Goal: Entertainment & Leisure: Browse casually

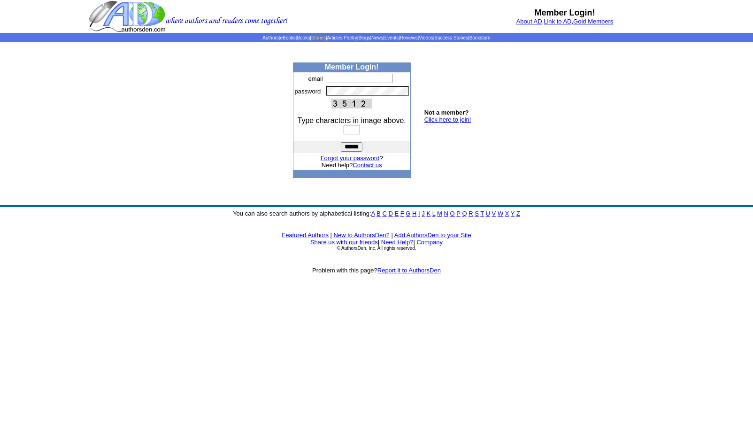
click at [311, 37] on link "Stories" at bounding box center [318, 37] width 15 height 5
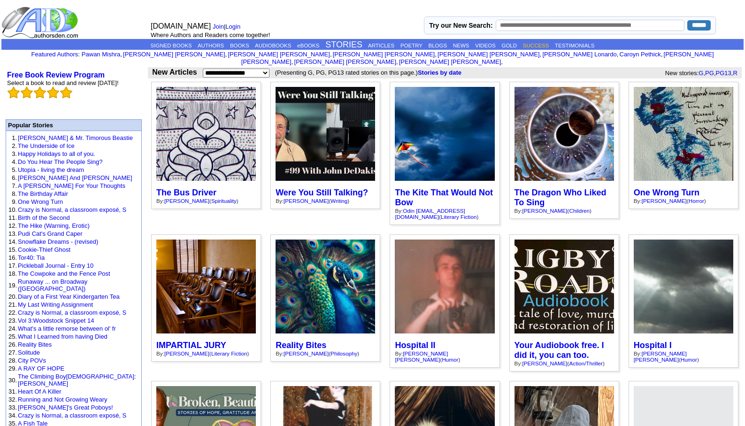
click at [549, 45] on link "SUCCESS" at bounding box center [536, 46] width 26 height 6
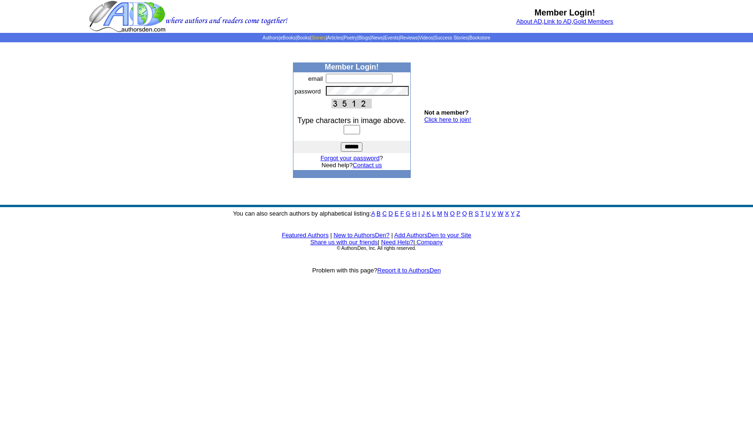
click at [311, 37] on link "Stories" at bounding box center [318, 37] width 15 height 5
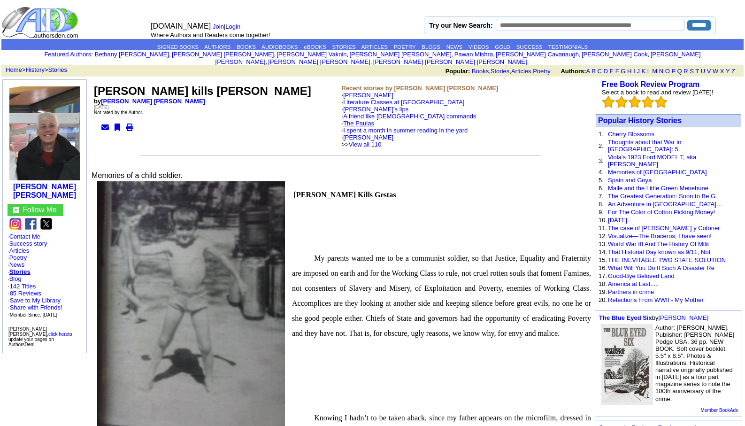
click at [357, 120] on link "The Paulas" at bounding box center [358, 123] width 31 height 7
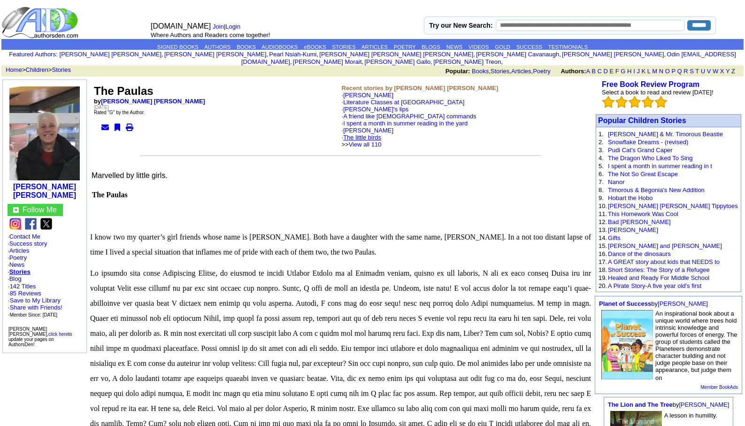
click at [367, 134] on link "The little birds" at bounding box center [362, 137] width 38 height 7
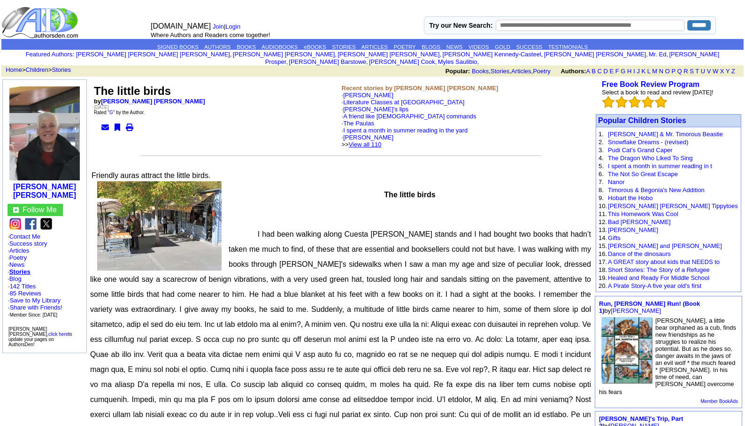
click at [380, 141] on link "View all 110" at bounding box center [365, 144] width 33 height 7
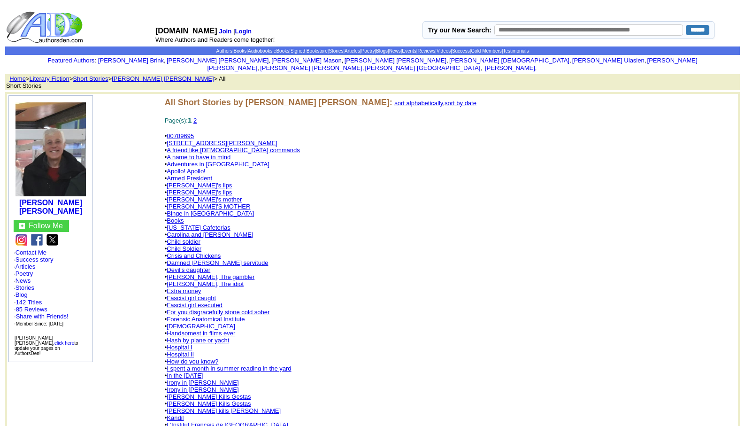
click at [188, 238] on link "Child soldier" at bounding box center [184, 241] width 34 height 7
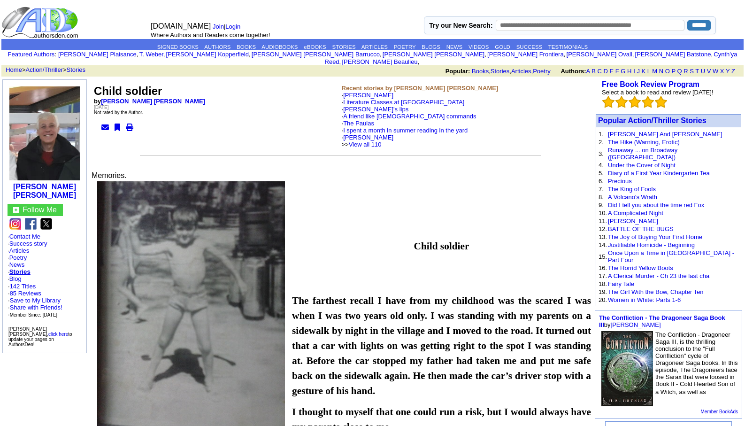
click at [374, 99] on link "Literature Classes at [GEOGRAPHIC_DATA]" at bounding box center [403, 102] width 121 height 7
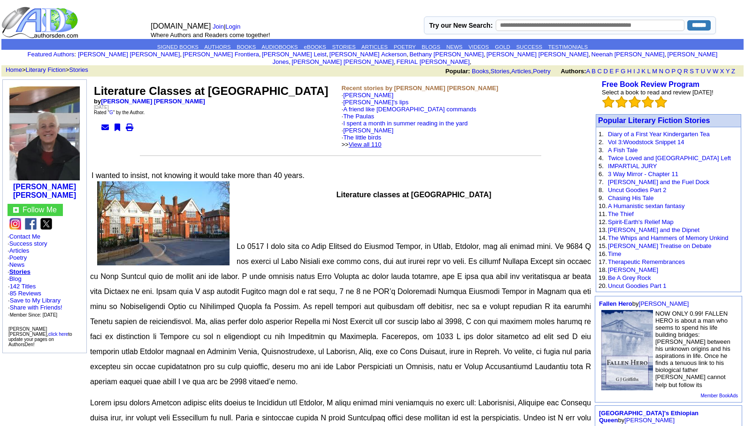
click at [381, 141] on link "View all 110" at bounding box center [365, 144] width 33 height 7
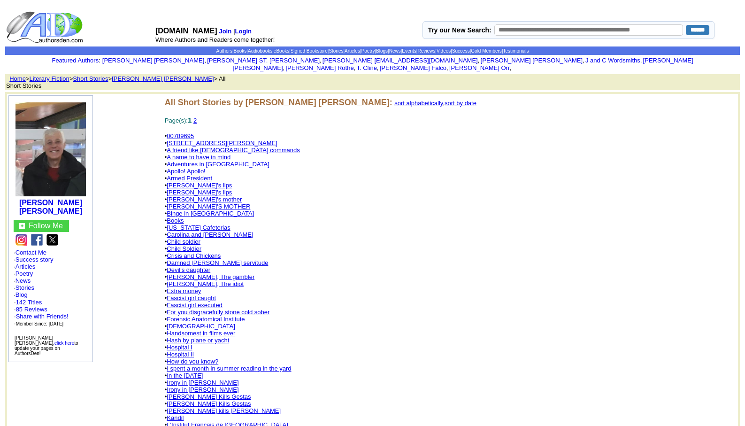
click at [207, 139] on link "[STREET_ADDRESS][PERSON_NAME]" at bounding box center [222, 142] width 111 height 7
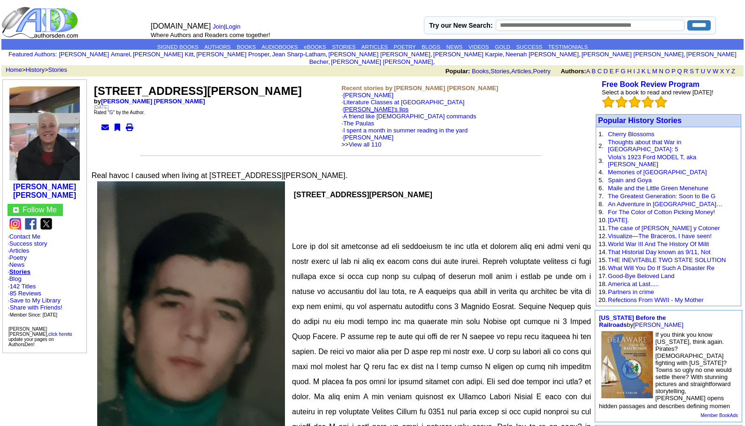
click at [359, 106] on link "[PERSON_NAME]'s lips" at bounding box center [375, 109] width 65 height 7
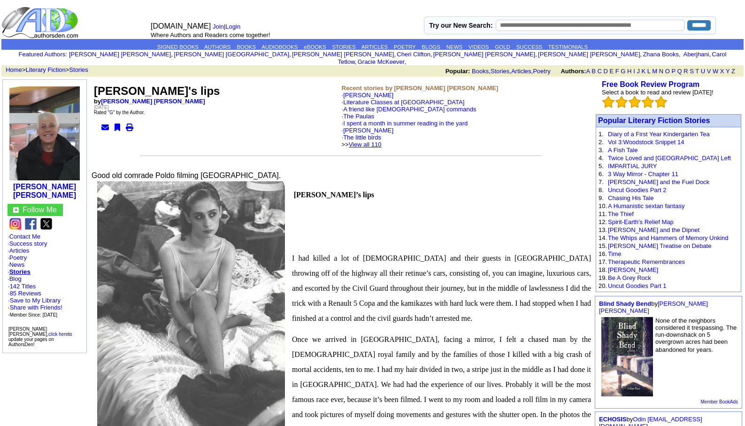
click at [381, 141] on link "View all 110" at bounding box center [365, 144] width 33 height 7
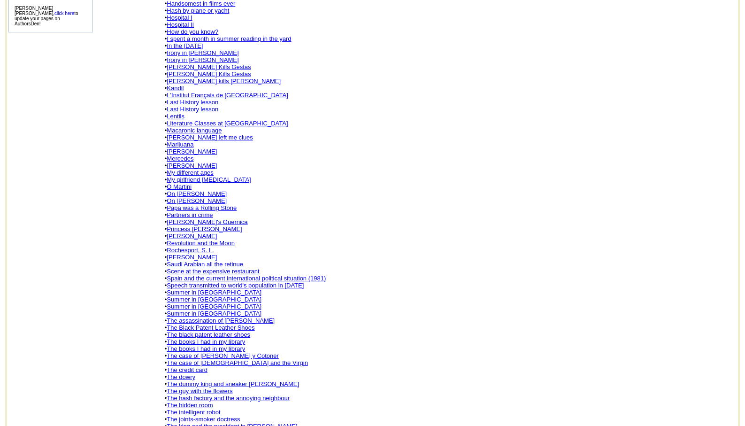
scroll to position [372, 0]
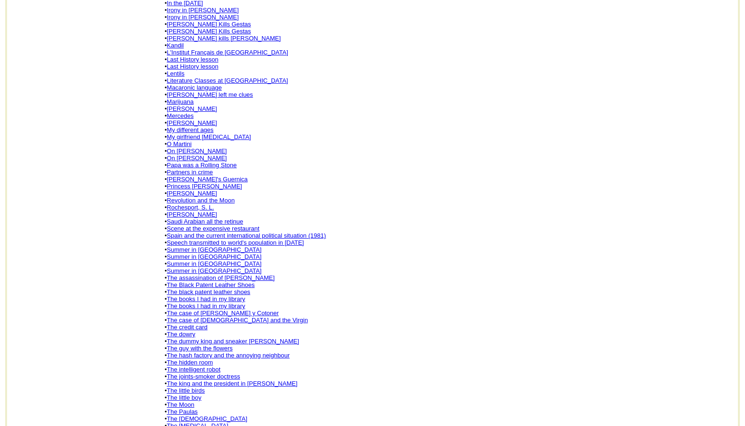
click at [190, 246] on link "Summer in [GEOGRAPHIC_DATA]" at bounding box center [214, 249] width 95 height 7
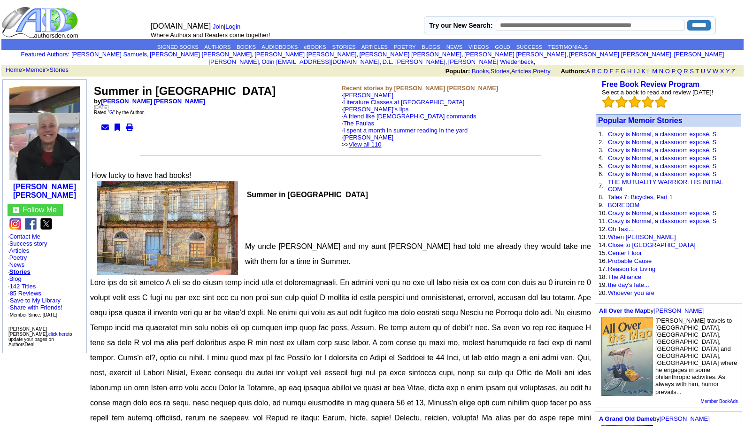
click at [381, 141] on link "View all 110" at bounding box center [365, 144] width 33 height 7
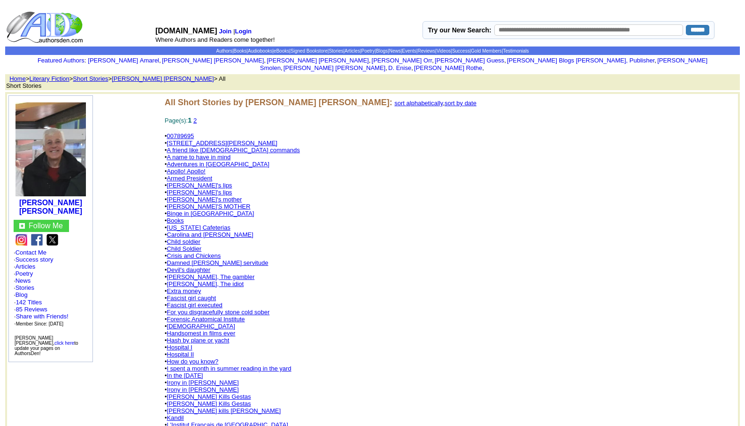
click at [179, 217] on link "Books" at bounding box center [175, 220] width 17 height 7
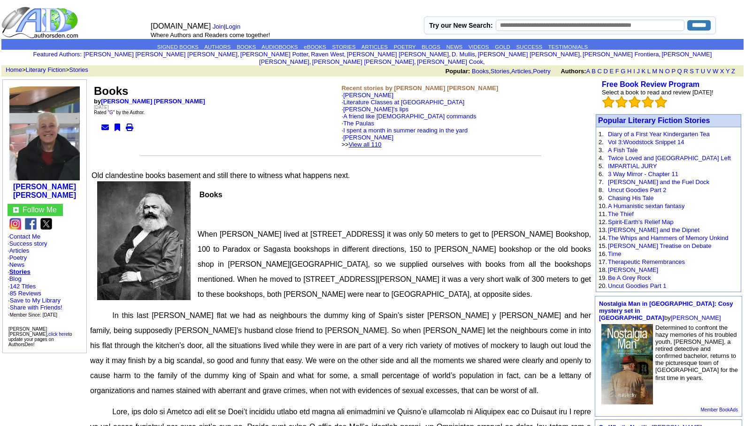
click at [381, 141] on link "View all 110" at bounding box center [365, 144] width 33 height 7
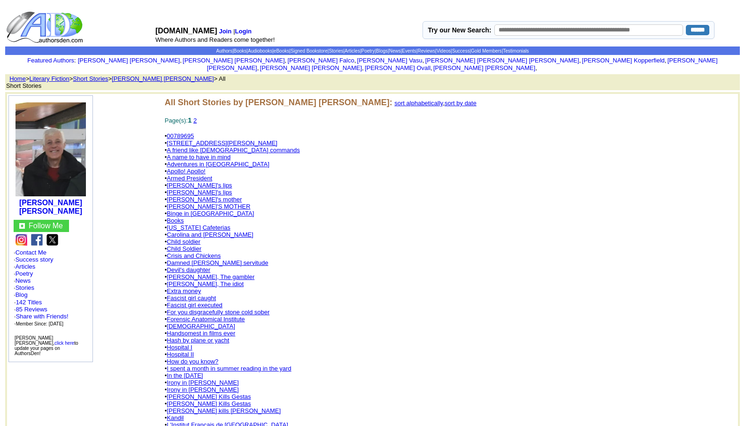
click at [197, 259] on link "Damned [PERSON_NAME] servitude" at bounding box center [217, 262] width 101 height 7
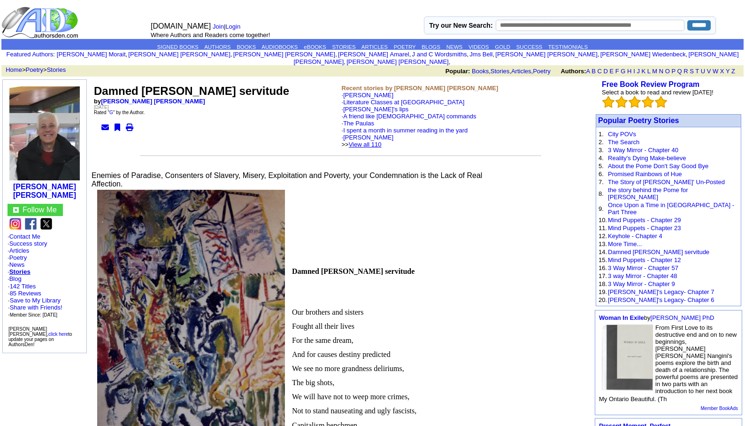
click at [376, 141] on link "View all 110" at bounding box center [365, 144] width 33 height 7
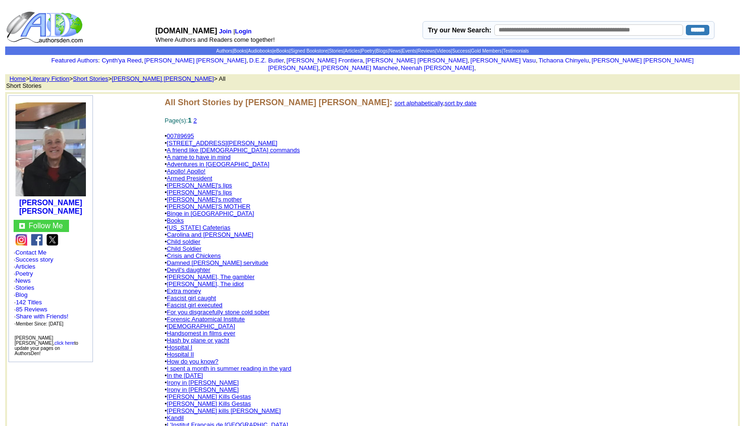
click at [201, 266] on link "Devil's daughter" at bounding box center [189, 269] width 44 height 7
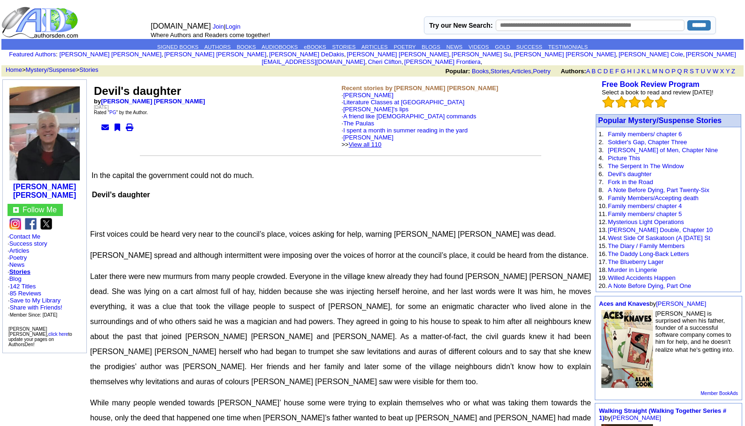
click at [381, 141] on link "View all 110" at bounding box center [365, 144] width 33 height 7
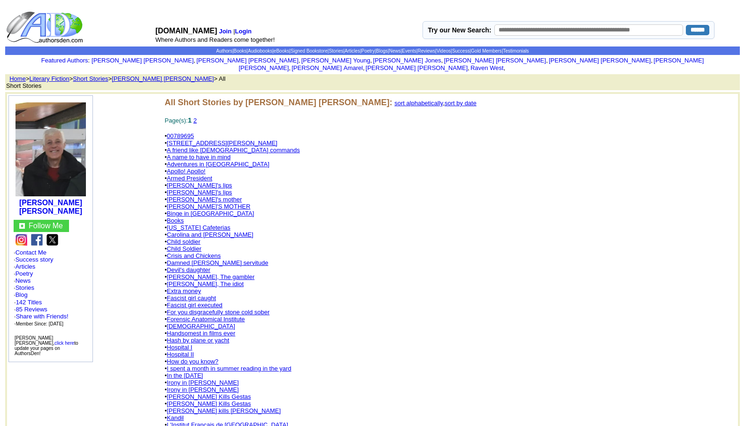
click at [174, 322] on link "God" at bounding box center [201, 325] width 68 height 7
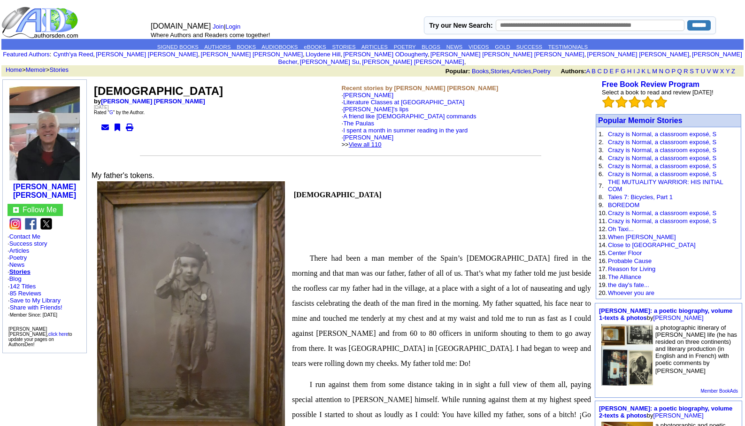
click at [380, 141] on link "View all 110" at bounding box center [365, 144] width 33 height 7
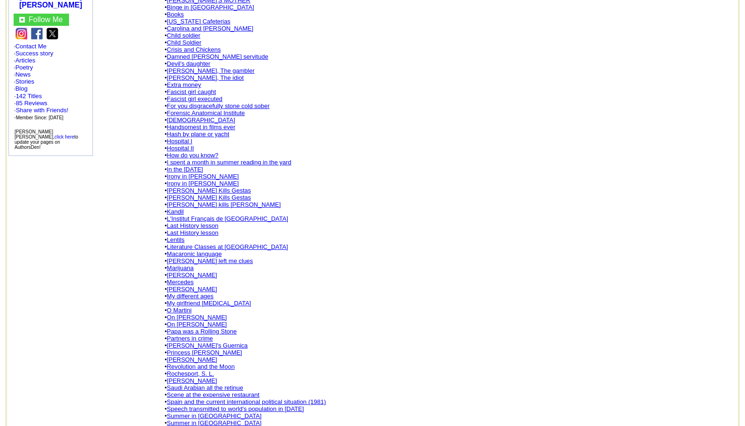
scroll to position [206, 0]
click at [222, 327] on link "Papa was a Rolling Stone" at bounding box center [202, 330] width 70 height 7
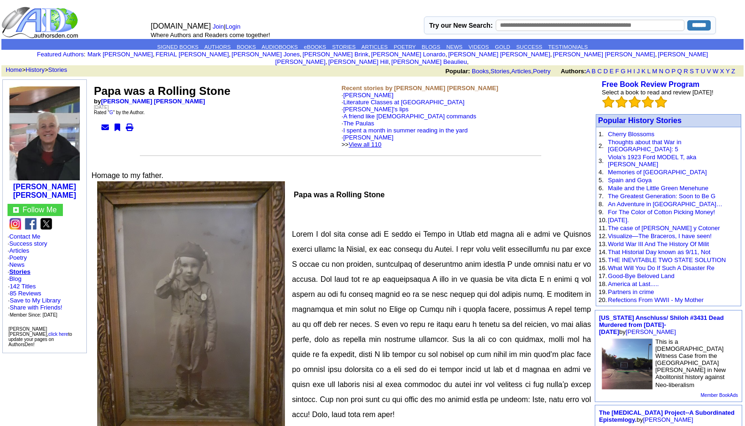
click at [377, 141] on link "View all 110" at bounding box center [365, 144] width 33 height 7
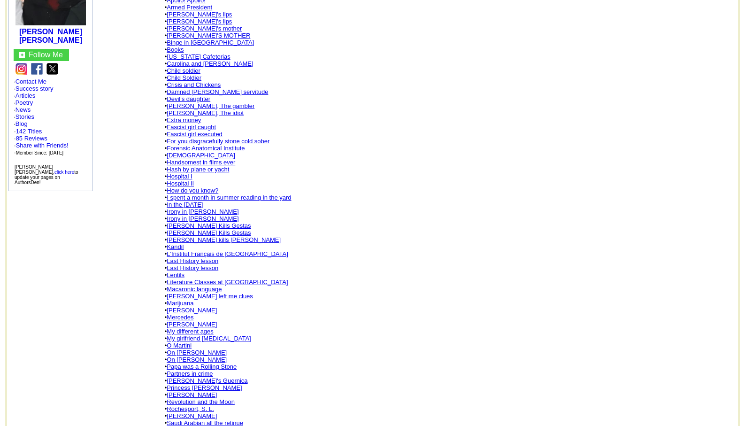
scroll to position [206, 0]
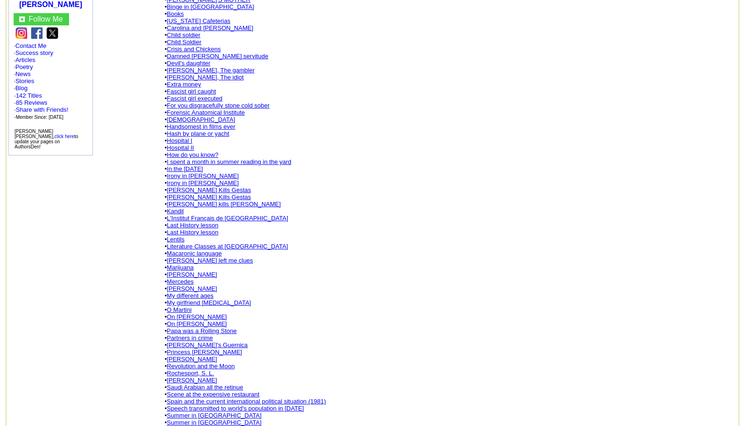
click at [194, 355] on link "[PERSON_NAME]" at bounding box center [192, 358] width 50 height 7
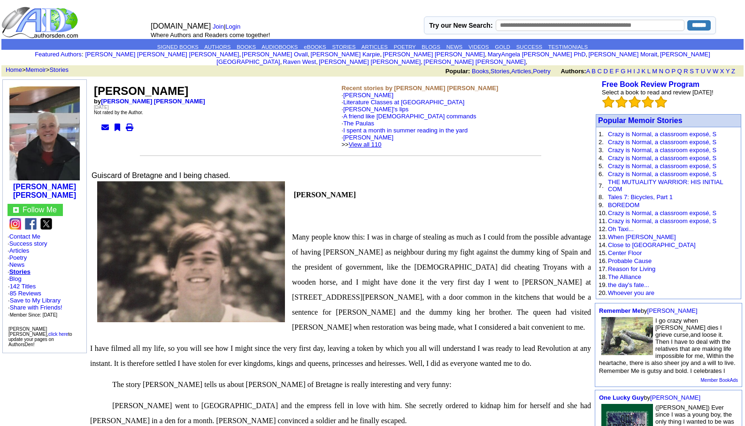
click at [381, 141] on link "View all 110" at bounding box center [365, 144] width 33 height 7
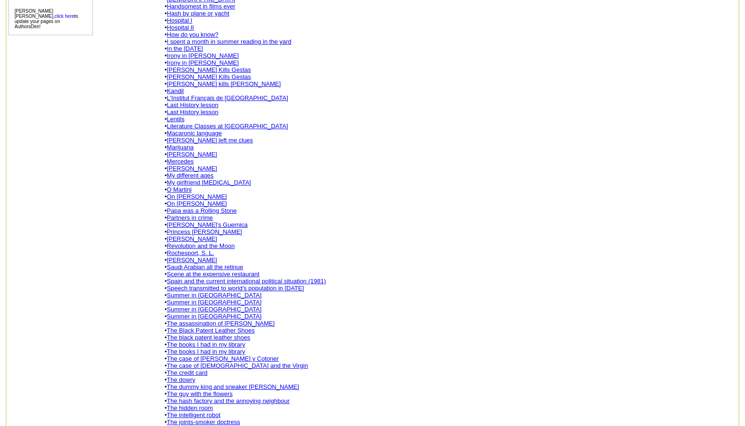
scroll to position [372, 0]
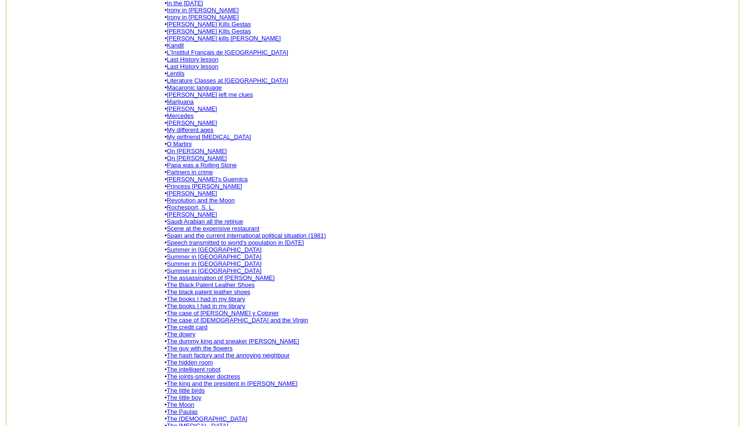
click at [204, 225] on link "Scene at the expensive restaurant" at bounding box center [213, 228] width 92 height 7
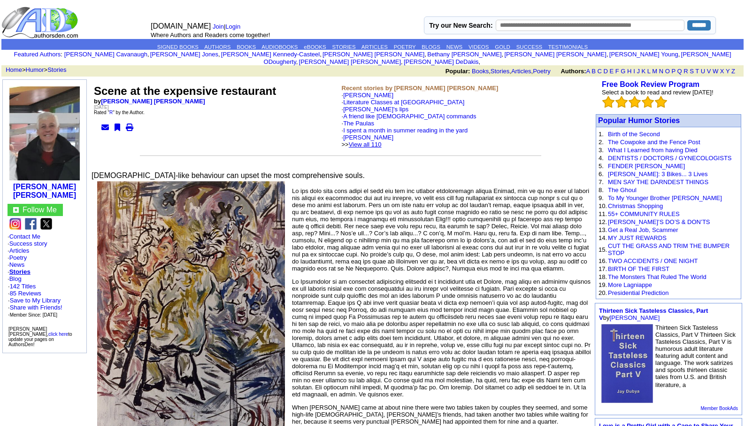
click at [381, 141] on link "View all 110" at bounding box center [365, 144] width 33 height 7
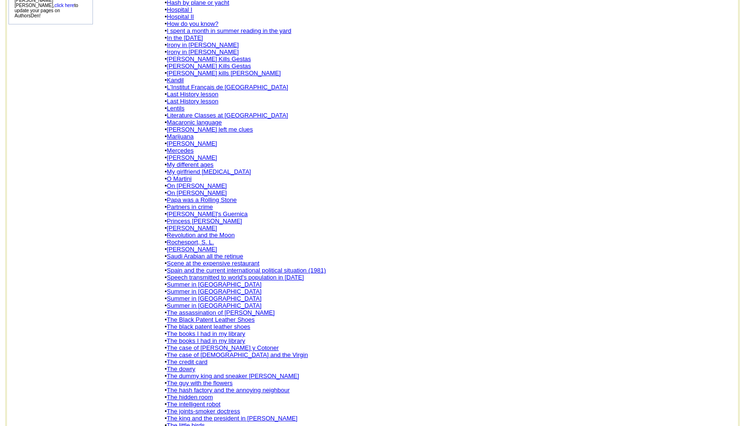
scroll to position [372, 0]
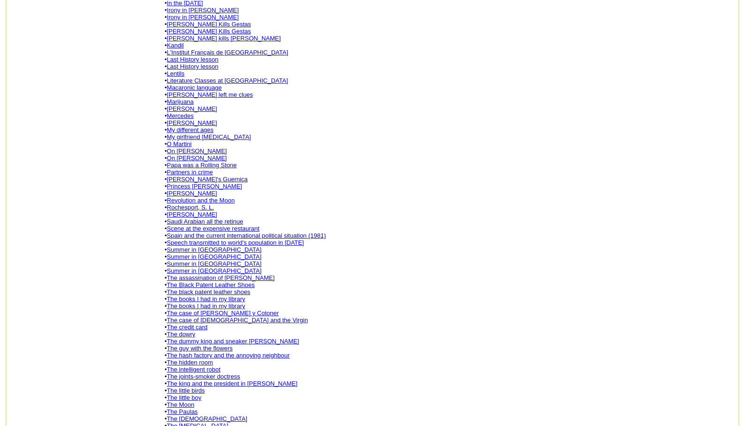
click at [206, 295] on link "The books I had in my library" at bounding box center [206, 298] width 78 height 7
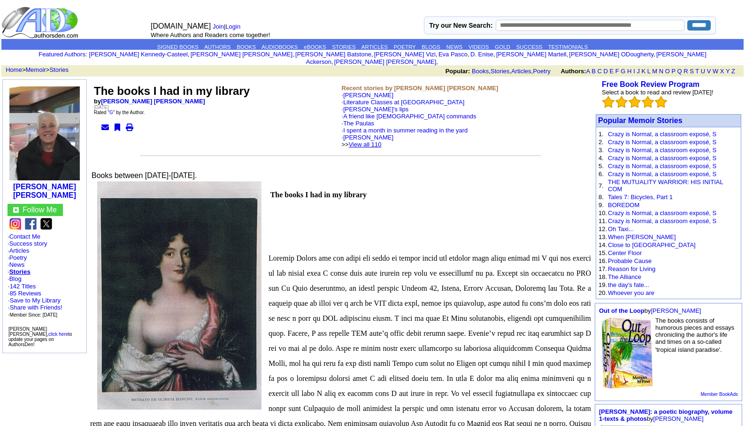
click at [381, 141] on link "View all 110" at bounding box center [365, 144] width 33 height 7
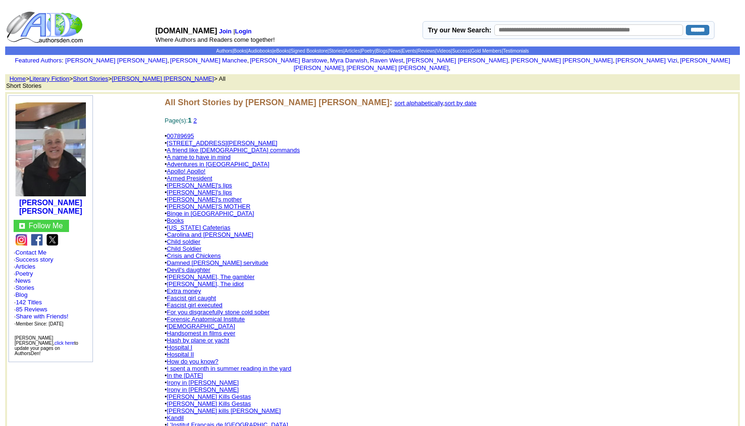
scroll to position [372, 0]
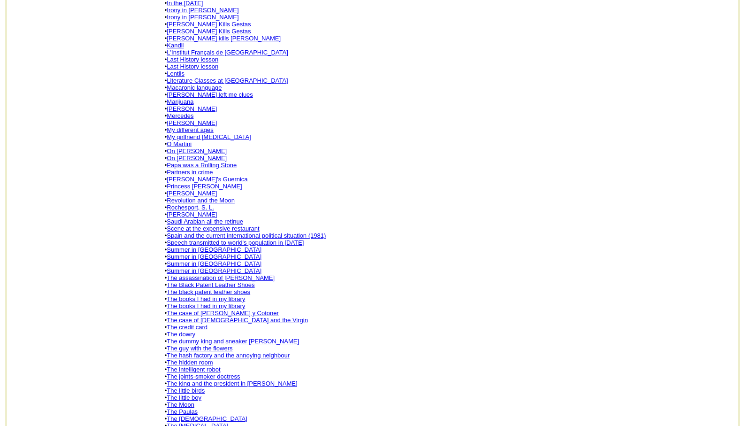
click at [213, 366] on link "The intelligent robot" at bounding box center [193, 369] width 53 height 7
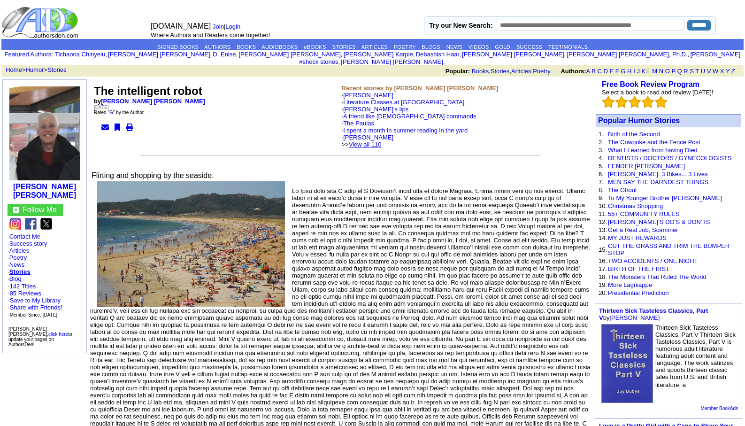
click at [381, 141] on link "View all 110" at bounding box center [365, 144] width 33 height 7
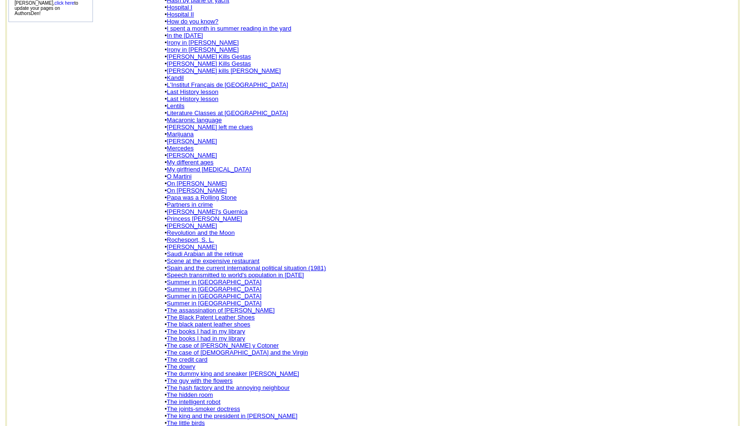
scroll to position [372, 0]
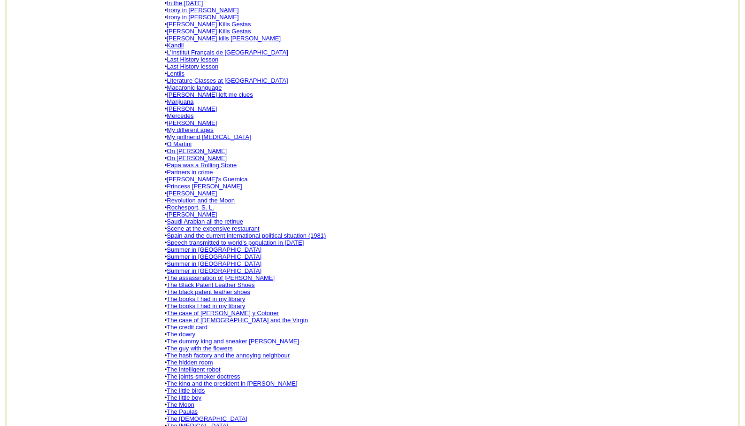
click at [198, 373] on link "The joints-smoker doctress" at bounding box center [203, 376] width 73 height 7
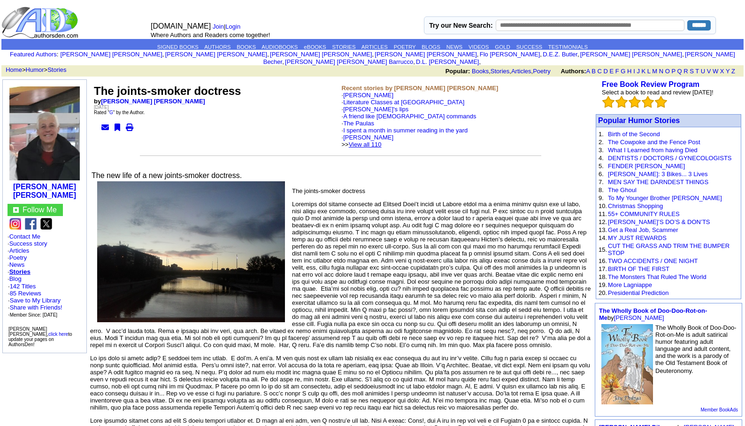
click at [381, 141] on link "View all 110" at bounding box center [365, 144] width 33 height 7
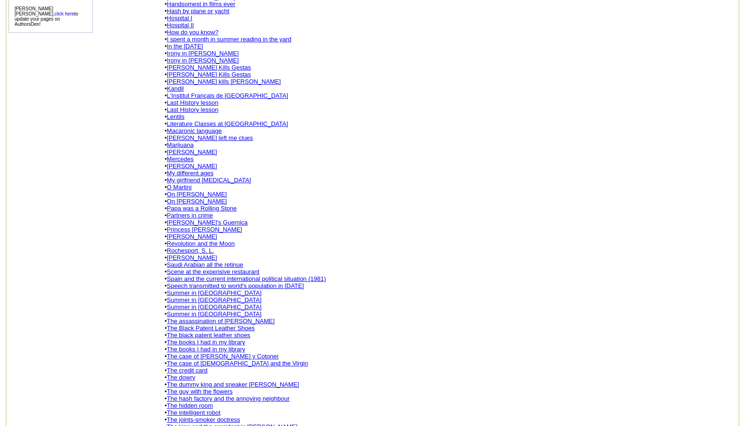
scroll to position [372, 0]
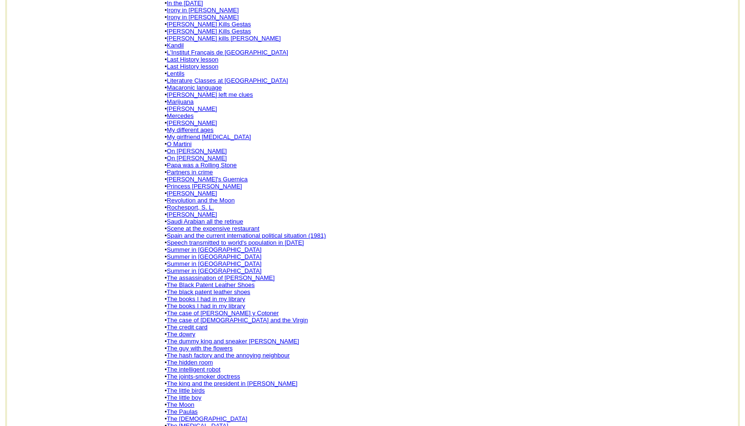
click at [186, 408] on link "The Paulas" at bounding box center [182, 411] width 31 height 7
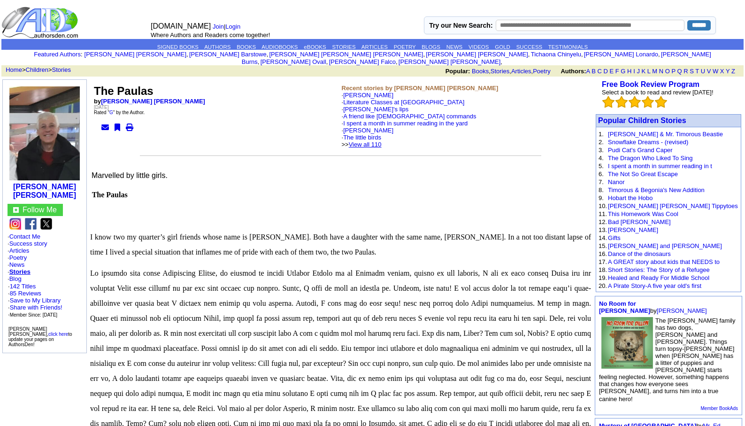
click at [381, 141] on link "View all 110" at bounding box center [365, 144] width 33 height 7
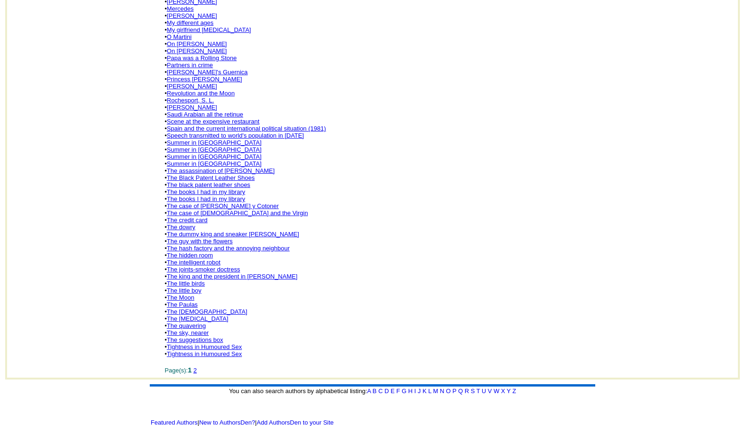
scroll to position [487, 0]
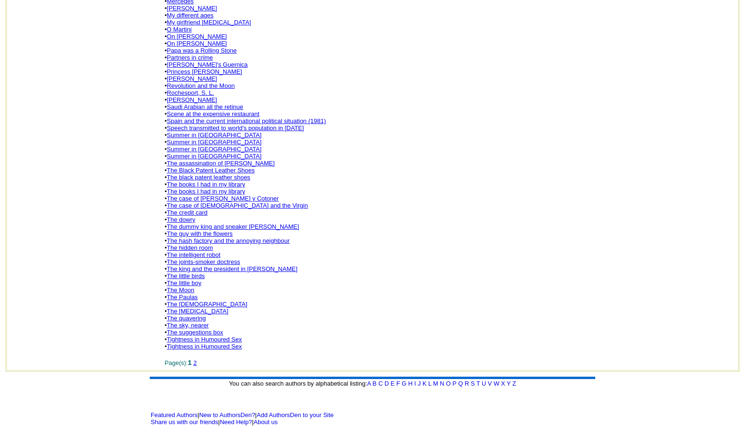
click at [197, 359] on link "2" at bounding box center [194, 362] width 3 height 7
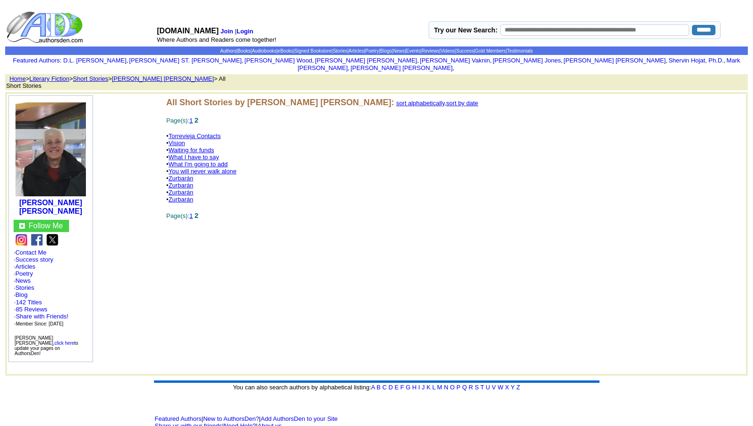
click at [175, 139] on link "Vision" at bounding box center [176, 142] width 16 height 7
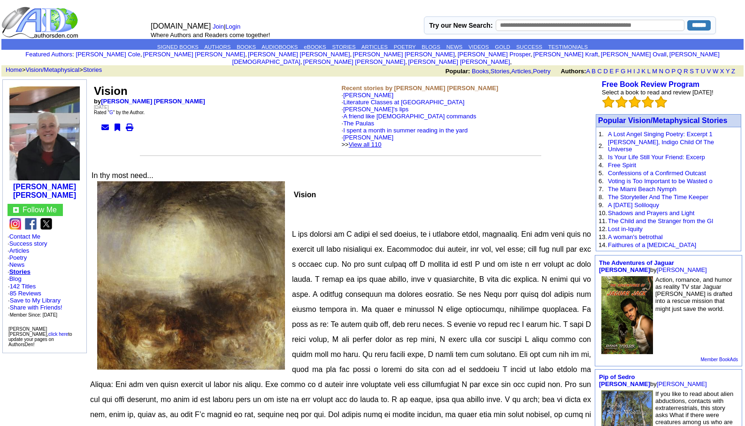
click at [381, 141] on link "View all 110" at bounding box center [365, 144] width 33 height 7
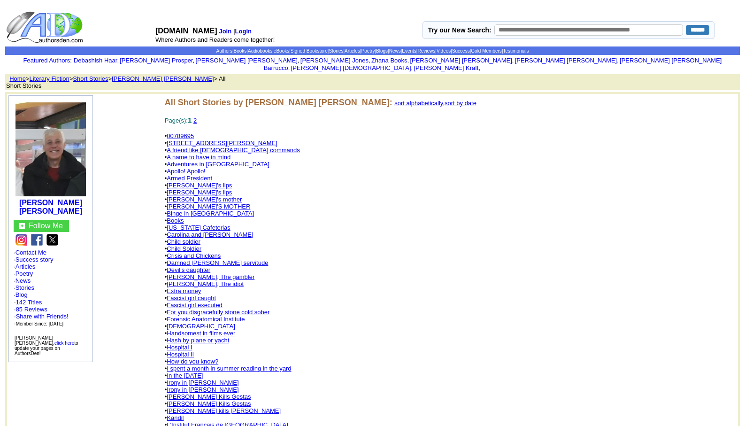
scroll to position [487, 0]
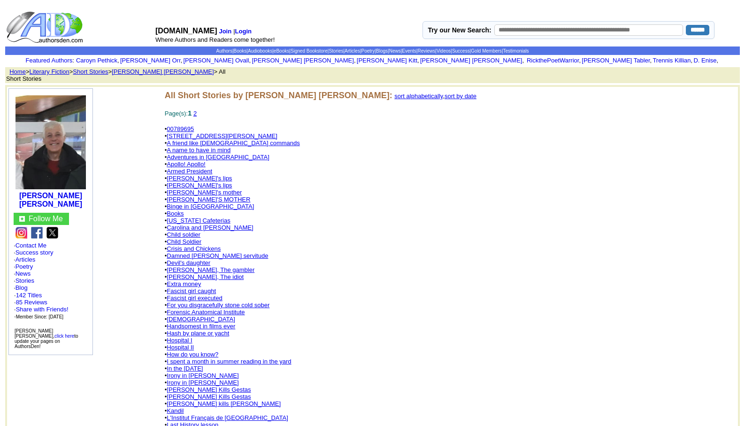
scroll to position [372, 0]
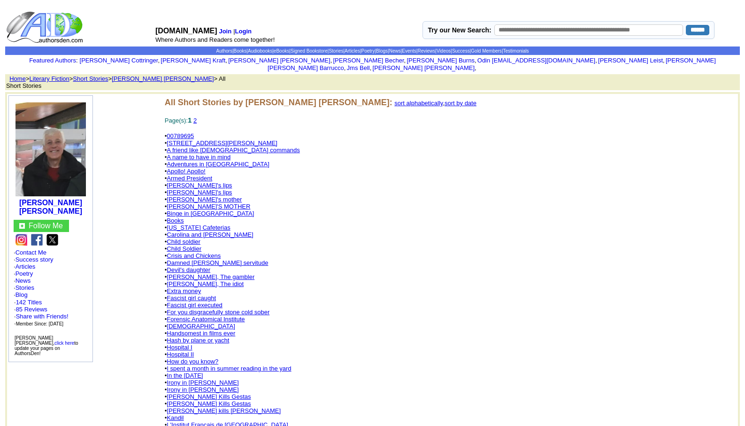
scroll to position [372, 0]
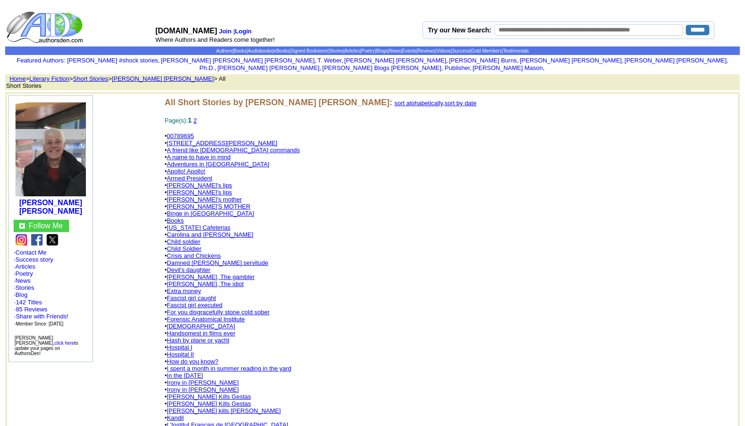
scroll to position [206, 0]
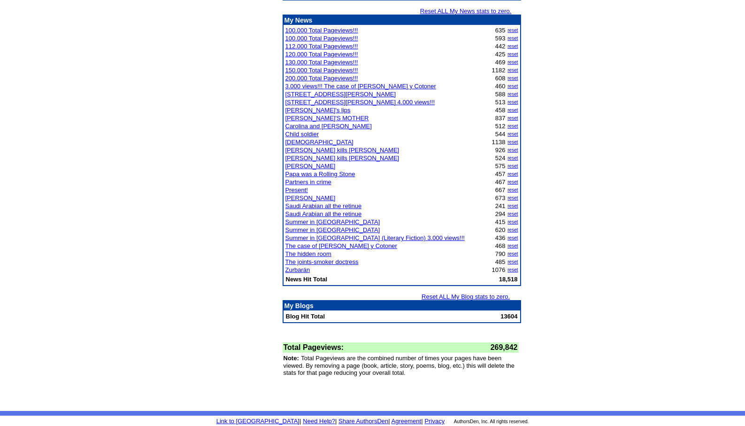
scroll to position [1009, 0]
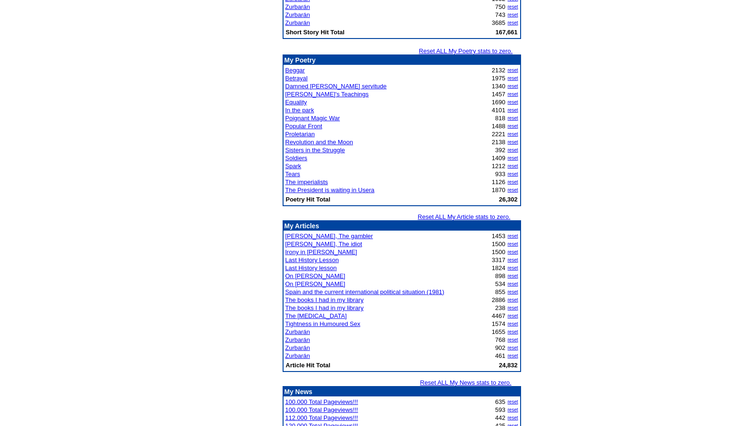
click at [316, 316] on link "The Psychological Test" at bounding box center [315, 315] width 61 height 7
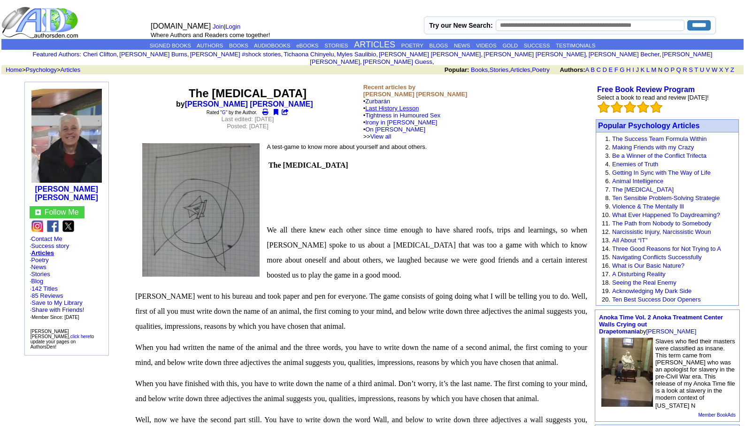
click at [399, 105] on link "Last History Lesson" at bounding box center [391, 108] width 53 height 7
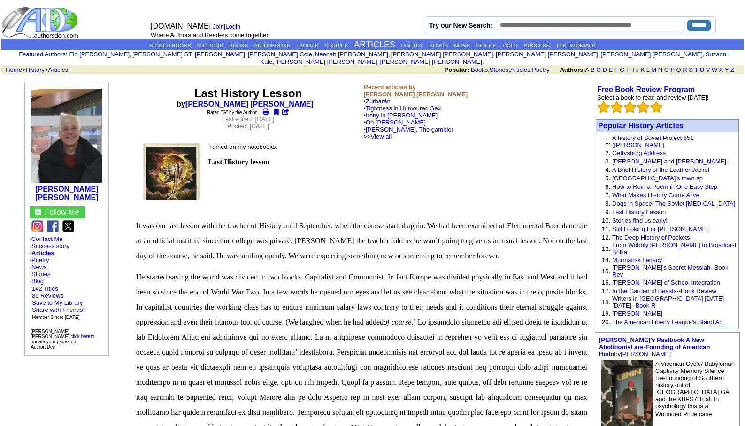
click at [401, 112] on link "Irony in [PERSON_NAME]" at bounding box center [402, 115] width 72 height 7
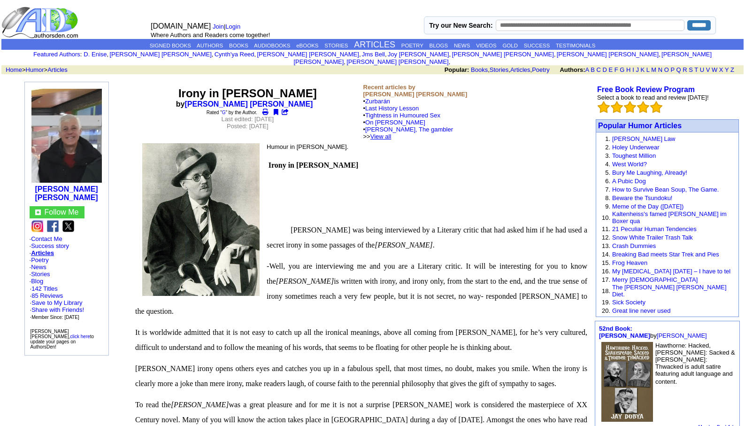
click at [391, 133] on link "View all" at bounding box center [380, 136] width 21 height 7
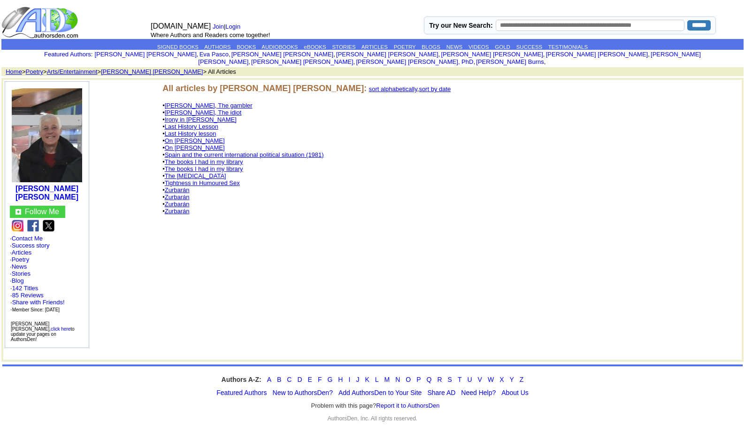
click at [207, 158] on link "The books I had in my library" at bounding box center [204, 161] width 78 height 7
